Goal: Understand process/instructions

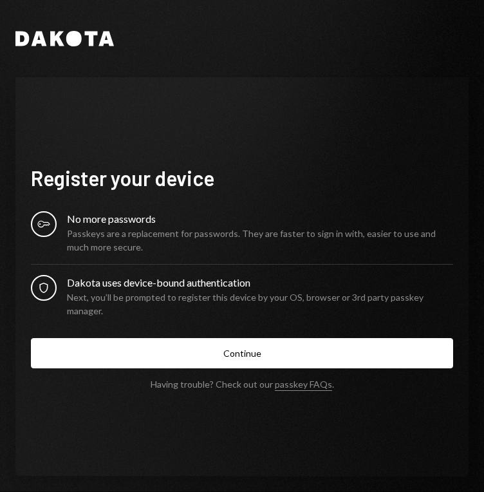
click at [110, 225] on div "No more passwords" at bounding box center [260, 218] width 386 height 15
click at [106, 244] on div "Passkeys are a replacement for passwords. They are faster to sign in with, easi…" at bounding box center [260, 239] width 386 height 27
click at [133, 297] on div "Next, you’ll be prompted to register this device by your OS, browser or 3rd par…" at bounding box center [260, 303] width 386 height 27
click at [50, 292] on icon "Security" at bounding box center [43, 287] width 13 height 13
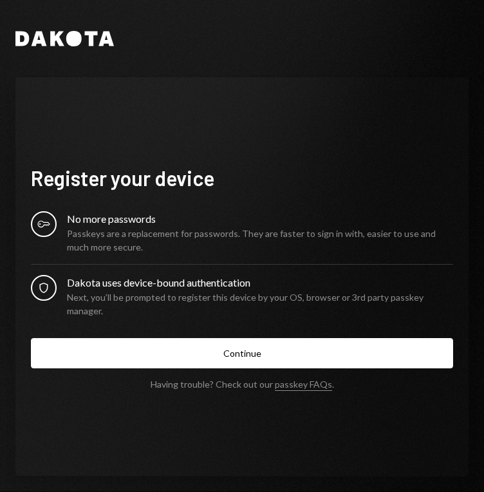
click at [50, 292] on icon "Security" at bounding box center [43, 287] width 13 height 13
click at [118, 290] on div "Dakota uses device-bound authentication" at bounding box center [260, 282] width 386 height 15
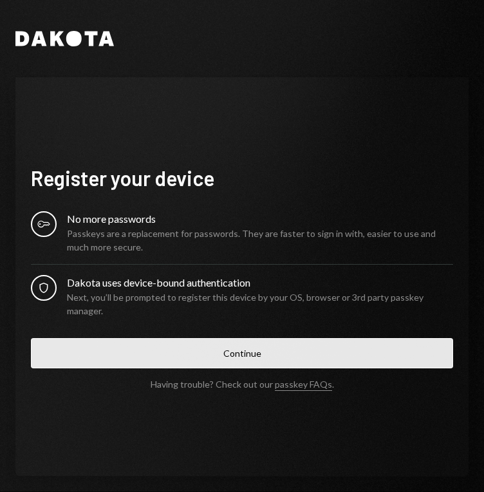
click at [234, 349] on button "Continue" at bounding box center [242, 353] width 422 height 30
click at [248, 338] on button "Continue" at bounding box center [242, 353] width 422 height 30
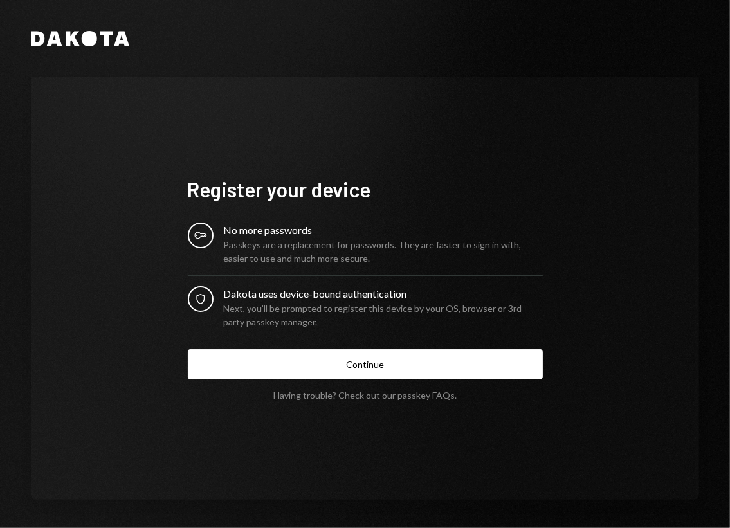
click at [420, 399] on link "passkey FAQs" at bounding box center [426, 396] width 57 height 12
